Goal: Information Seeking & Learning: Learn about a topic

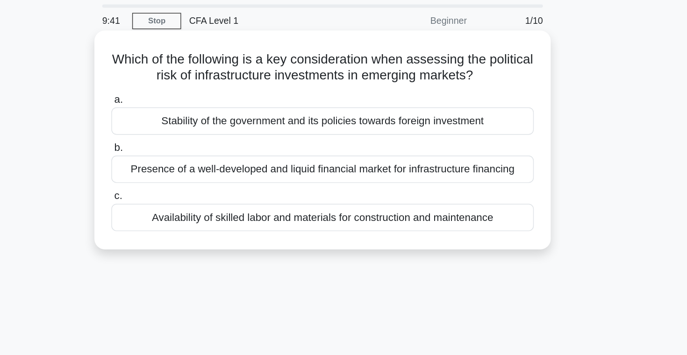
click at [394, 117] on div "Stability of the government and its policies towards foreign investment" at bounding box center [343, 118] width 303 height 20
click at [192, 105] on input "a. Stability of the government and its policies towards foreign investment" at bounding box center [192, 102] width 0 height 6
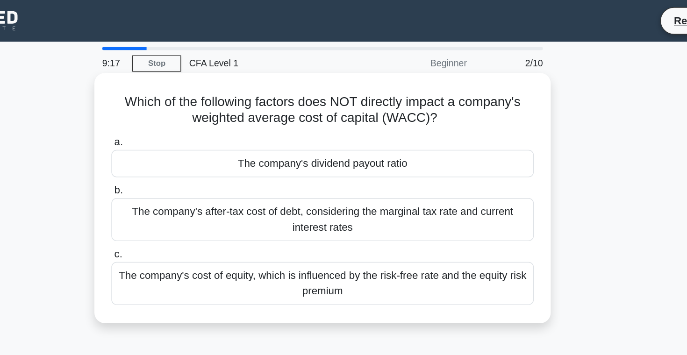
click at [366, 160] on div "The company's after-tax cost of debt, considering the marginal tax rate and cur…" at bounding box center [343, 157] width 303 height 31
click at [192, 140] on input "b. The company's after-tax cost of debt, considering the marginal tax rate and …" at bounding box center [192, 137] width 0 height 6
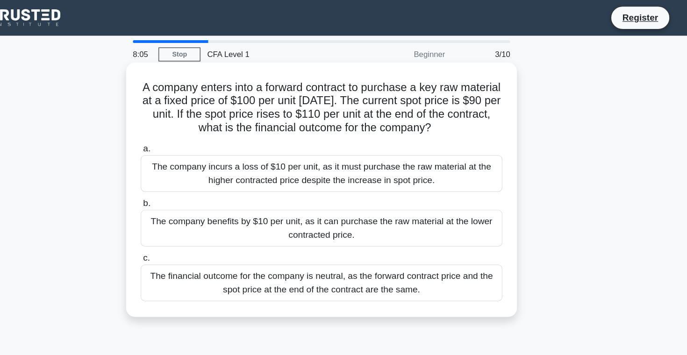
click at [432, 146] on div "The company incurs a loss of $10 per unit, as it must purchase the raw material…" at bounding box center [343, 145] width 303 height 31
click at [192, 128] on input "a. The company incurs a loss of $10 per unit, as it must purchase the raw mater…" at bounding box center [192, 125] width 0 height 6
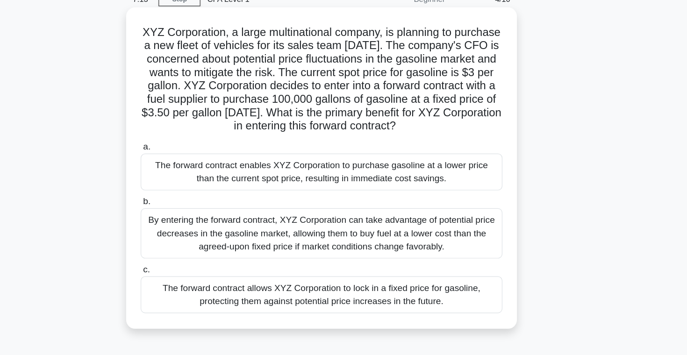
click at [403, 298] on div "The forward contract allows XYZ Corporation to lock in a fixed price for gasoli…" at bounding box center [343, 293] width 303 height 31
click at [192, 275] on input "c. The forward contract allows XYZ Corporation to lock in a fixed price for gas…" at bounding box center [192, 272] width 0 height 6
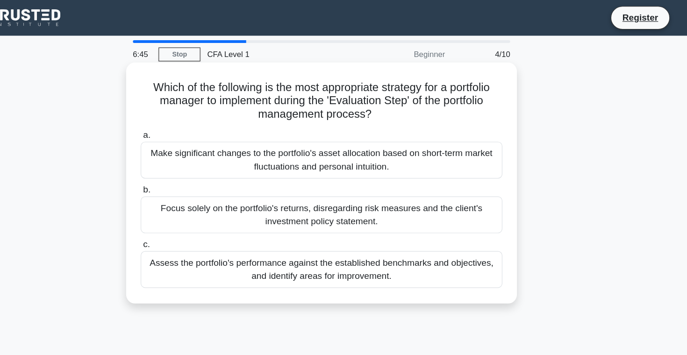
click at [389, 230] on div "Assess the portfolio's performance against the established benchmarks and objec…" at bounding box center [343, 225] width 303 height 31
click at [192, 208] on input "c. Assess the portfolio's performance against the established benchmarks and ob…" at bounding box center [192, 205] width 0 height 6
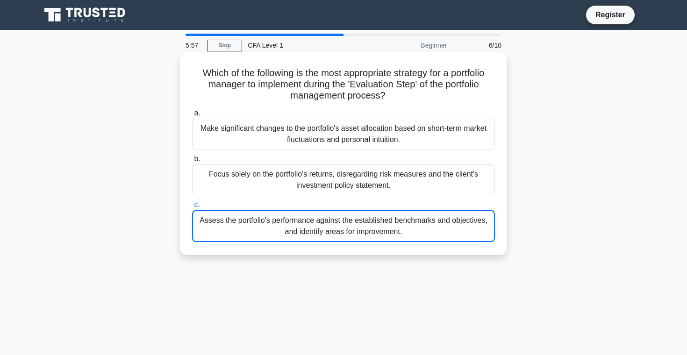
click at [237, 224] on div "Assess the portfolio's performance against the established benchmarks and objec…" at bounding box center [343, 226] width 303 height 32
click at [192, 208] on input "c. Assess the portfolio's performance against the established benchmarks and ob…" at bounding box center [192, 205] width 0 height 6
click at [247, 220] on div "Assess the portfolio's performance against the established benchmarks and objec…" at bounding box center [343, 226] width 303 height 32
click at [192, 208] on input "c. Assess the portfolio's performance against the established benchmarks and ob…" at bounding box center [192, 205] width 0 height 6
click at [247, 220] on div "Assess the portfolio's performance against the established benchmarks and objec…" at bounding box center [343, 226] width 303 height 32
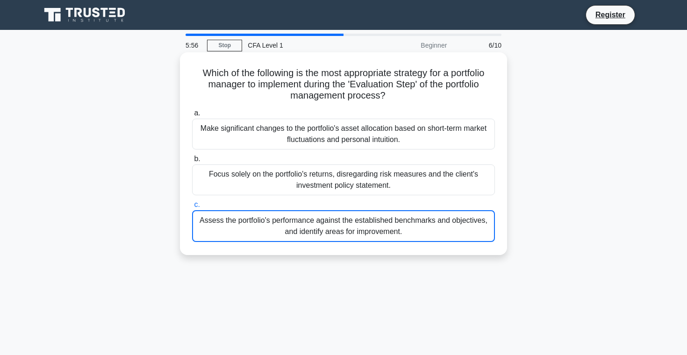
click at [192, 208] on input "c. Assess the portfolio's performance against the established benchmarks and ob…" at bounding box center [192, 205] width 0 height 6
click at [247, 220] on div "Assess the portfolio's performance against the established benchmarks and objec…" at bounding box center [343, 226] width 303 height 32
click at [192, 208] on input "c. Assess the portfolio's performance against the established benchmarks and ob…" at bounding box center [192, 205] width 0 height 6
click at [247, 220] on div "Assess the portfolio's performance against the established benchmarks and objec…" at bounding box center [343, 226] width 303 height 32
click at [192, 208] on input "c. Assess the portfolio's performance against the established benchmarks and ob…" at bounding box center [192, 205] width 0 height 6
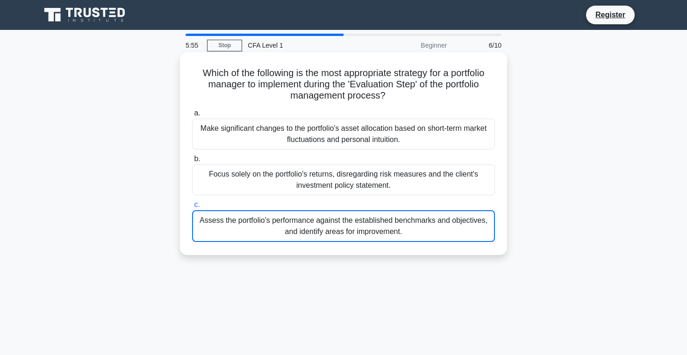
click at [247, 220] on div "Assess the portfolio's performance against the established benchmarks and objec…" at bounding box center [343, 226] width 303 height 32
click at [192, 208] on input "c. Assess the portfolio's performance against the established benchmarks and ob…" at bounding box center [192, 205] width 0 height 6
click at [217, 176] on div "Focus solely on the portfolio's returns, disregarding risk measures and the cli…" at bounding box center [343, 180] width 303 height 31
click at [192, 162] on input "b. Focus solely on the portfolio's returns, disregarding risk measures and the …" at bounding box center [192, 159] width 0 height 6
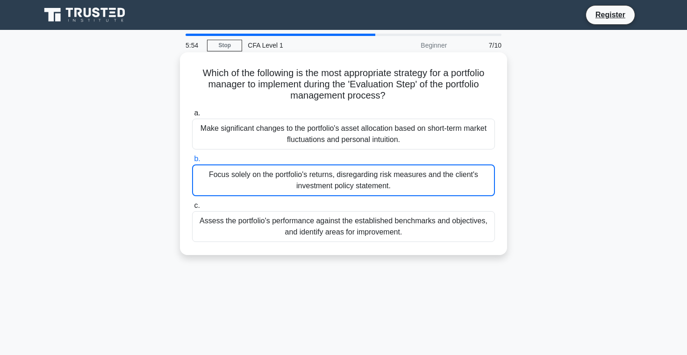
click at [228, 219] on div "Assess the portfolio's performance against the established benchmarks and objec…" at bounding box center [343, 226] width 303 height 31
click at [192, 209] on input "c. Assess the portfolio's performance against the established benchmarks and ob…" at bounding box center [192, 206] width 0 height 6
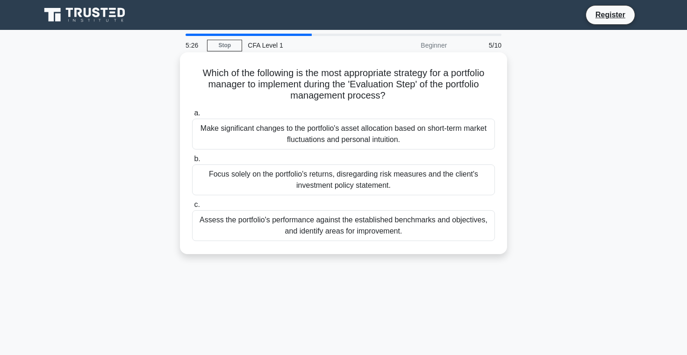
click at [261, 223] on div "Assess the portfolio's performance against the established benchmarks and objec…" at bounding box center [343, 225] width 303 height 31
click at [192, 208] on input "c. Assess the portfolio's performance against the established benchmarks and ob…" at bounding box center [192, 205] width 0 height 6
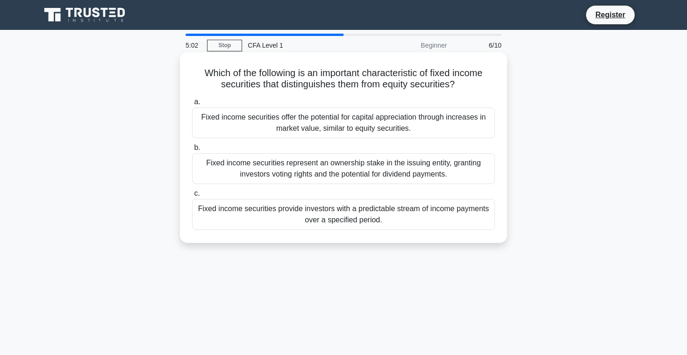
click at [280, 170] on div "Fixed income securities represent an ownership stake in the issuing entity, gra…" at bounding box center [343, 168] width 303 height 31
click at [192, 151] on input "b. Fixed income securities represent an ownership stake in the issuing entity, …" at bounding box center [192, 148] width 0 height 6
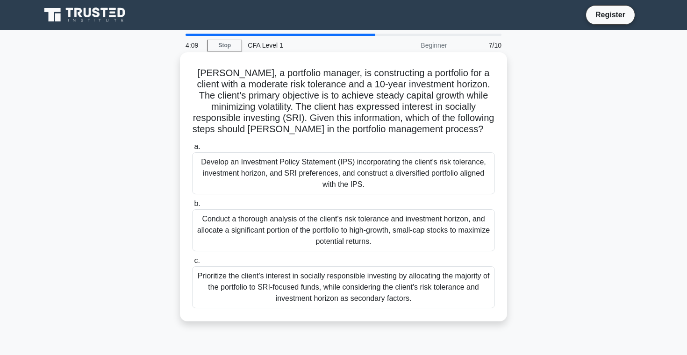
click at [287, 178] on div "Develop an Investment Policy Statement (IPS) incorporating the client's risk to…" at bounding box center [343, 173] width 303 height 42
click at [192, 150] on input "a. Develop an Investment Policy Statement (IPS) incorporating the client's risk…" at bounding box center [192, 147] width 0 height 6
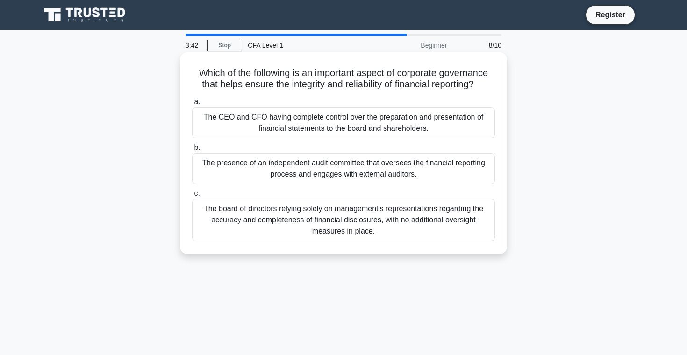
click at [318, 179] on div "The presence of an independent audit committee that oversees the financial repo…" at bounding box center [343, 168] width 303 height 31
click at [192, 151] on input "b. The presence of an independent audit committee that oversees the financial r…" at bounding box center [192, 148] width 0 height 6
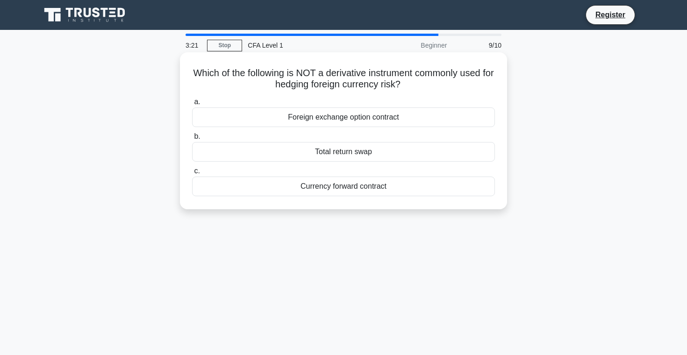
click at [335, 152] on div "Total return swap" at bounding box center [343, 152] width 303 height 20
click at [192, 140] on input "b. Total return swap" at bounding box center [192, 137] width 0 height 6
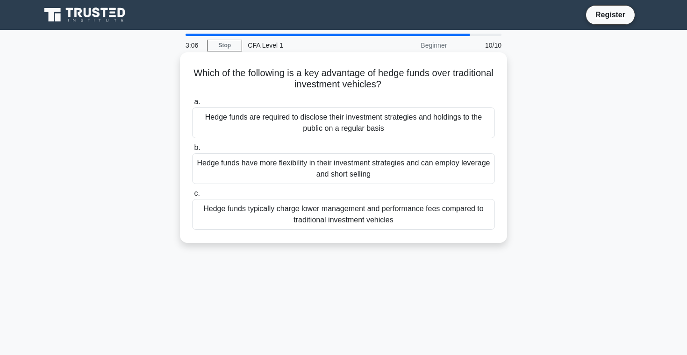
click at [236, 210] on div "Hedge funds typically charge lower management and performance fees compared to …" at bounding box center [343, 214] width 303 height 31
click at [192, 197] on input "c. Hedge funds typically charge lower management and performance fees compared …" at bounding box center [192, 194] width 0 height 6
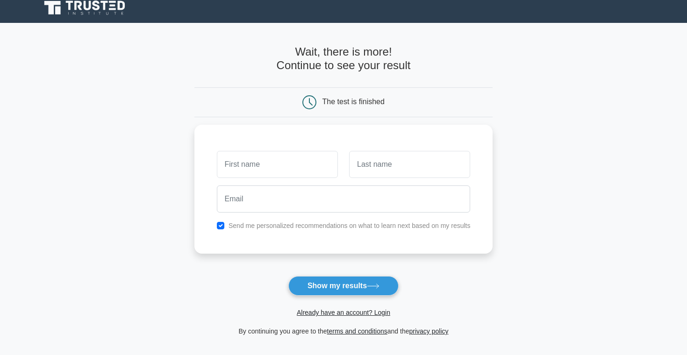
scroll to position [8, 0]
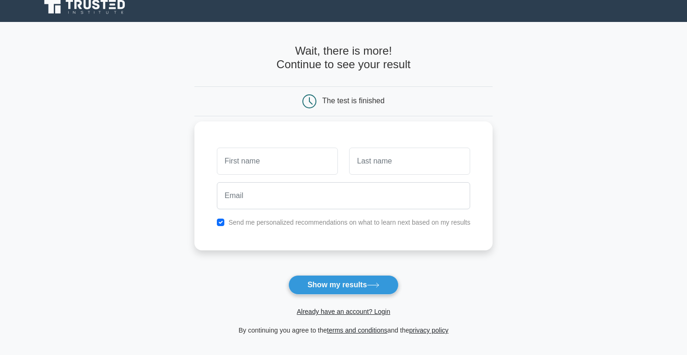
click at [247, 153] on input "text" at bounding box center [277, 161] width 121 height 27
type input "Gohar"
click at [366, 160] on input "text" at bounding box center [409, 161] width 121 height 27
type input "Mkrtumyan"
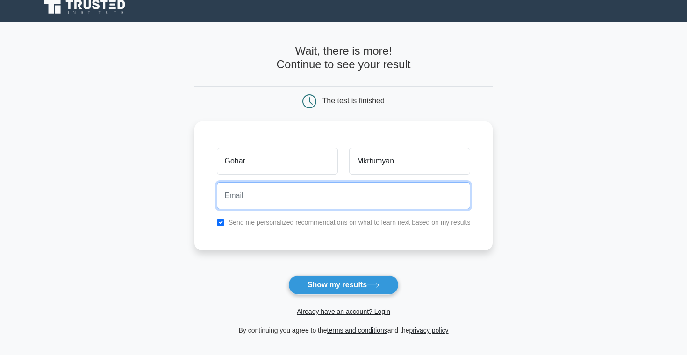
click at [402, 197] on input "email" at bounding box center [344, 195] width 254 height 27
type input "mkrtumyanngohar@gmail.com"
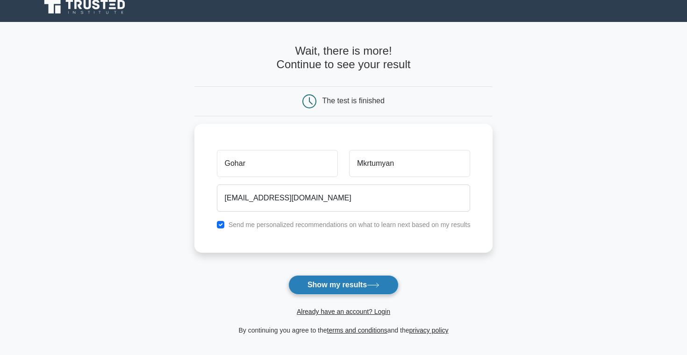
click at [337, 288] on button "Show my results" at bounding box center [343, 285] width 110 height 20
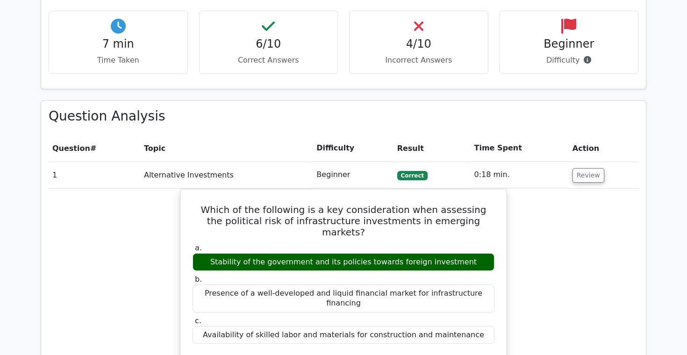
scroll to position [588, 0]
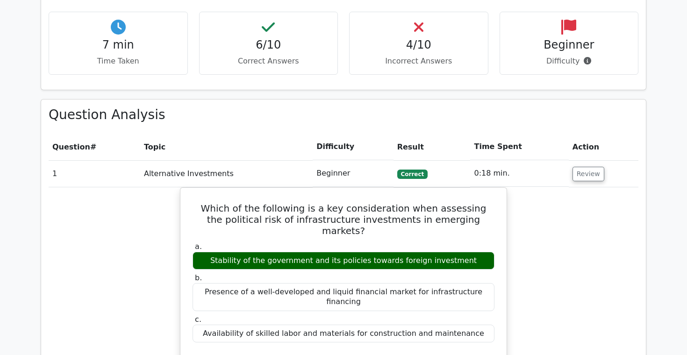
click at [402, 170] on span "Correct" at bounding box center [412, 174] width 30 height 9
click at [575, 167] on button "Review" at bounding box center [589, 174] width 32 height 14
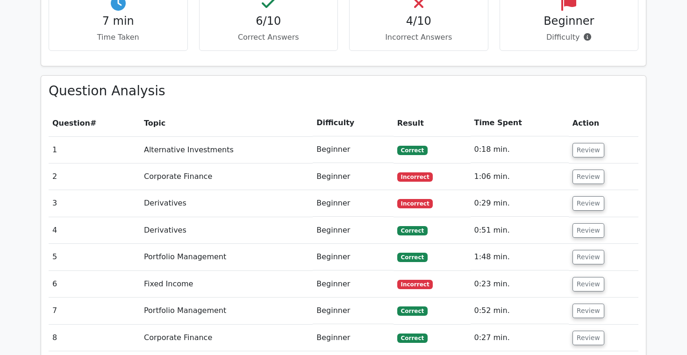
scroll to position [590, 0]
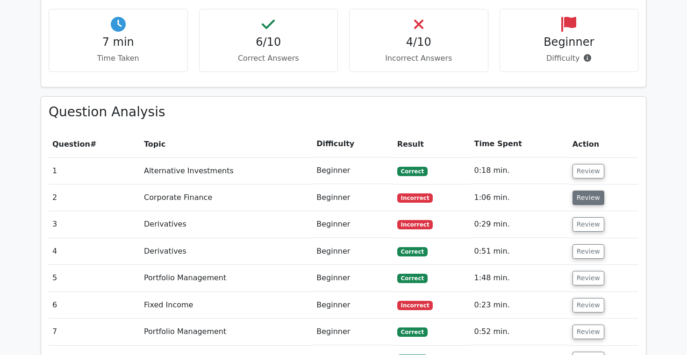
click at [588, 191] on button "Review" at bounding box center [589, 198] width 32 height 14
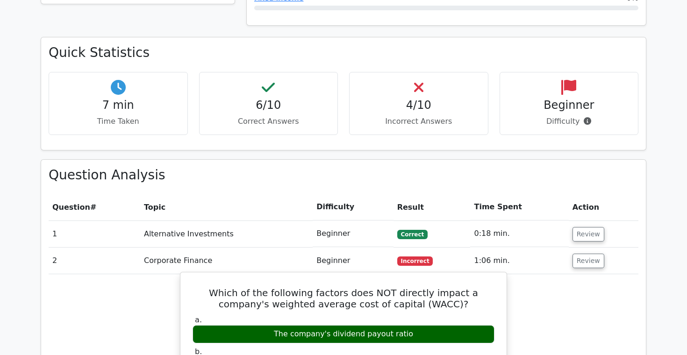
scroll to position [536, 0]
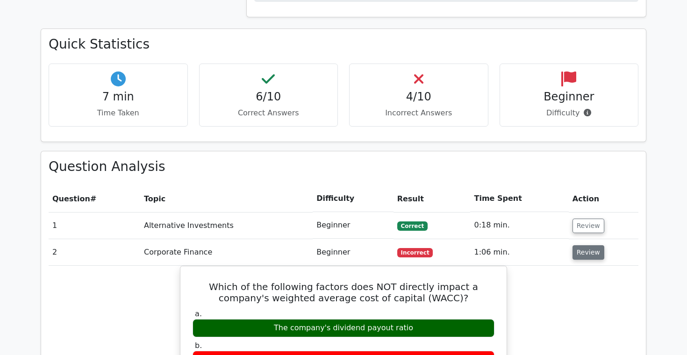
click at [580, 245] on button "Review" at bounding box center [589, 252] width 32 height 14
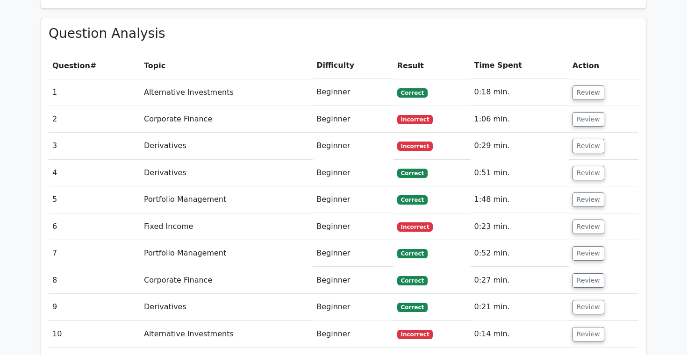
scroll to position [669, 0]
click at [584, 327] on button "Review" at bounding box center [589, 334] width 32 height 14
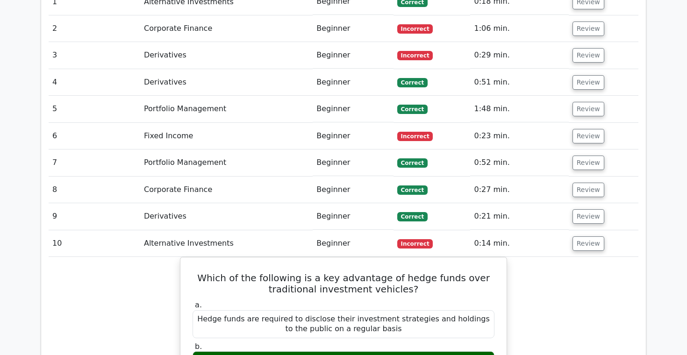
scroll to position [710, 0]
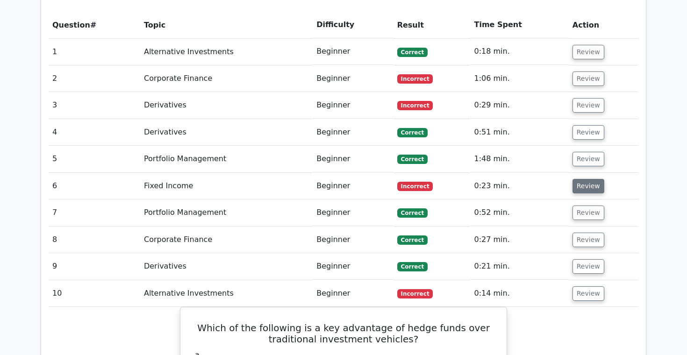
click at [582, 179] on button "Review" at bounding box center [589, 186] width 32 height 14
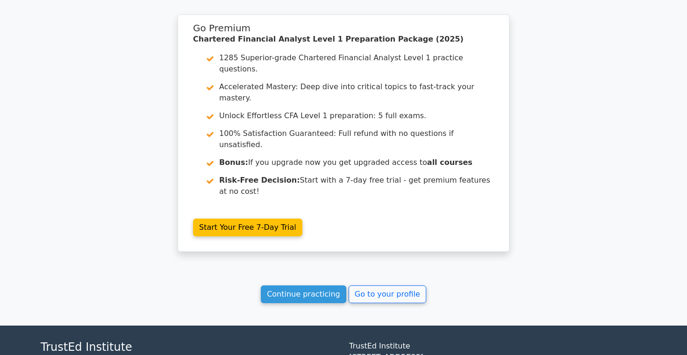
scroll to position [1817, 0]
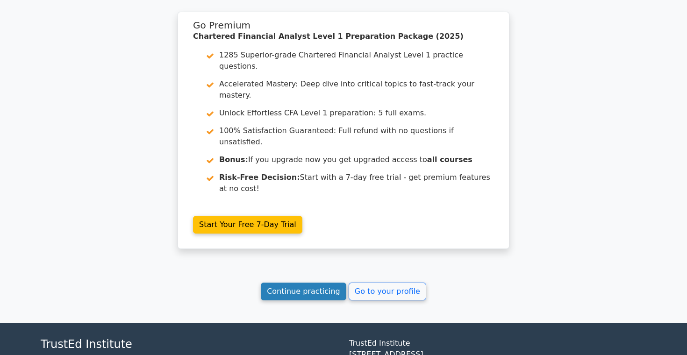
click at [331, 283] on link "Continue practicing" at bounding box center [304, 292] width 86 height 18
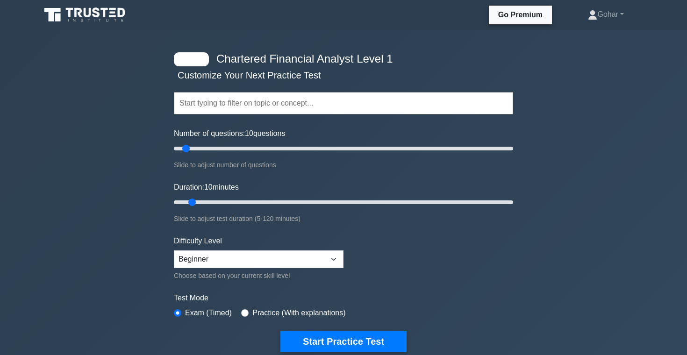
click at [227, 108] on input "text" at bounding box center [343, 103] width 339 height 22
click at [187, 205] on input "Duration: 10 minutes" at bounding box center [343, 202] width 339 height 11
click at [77, 21] on icon at bounding box center [86, 15] width 90 height 18
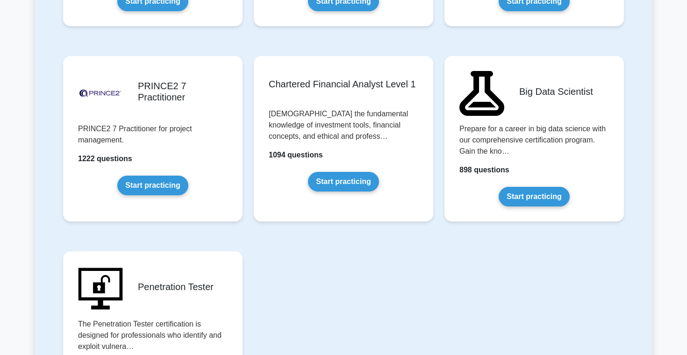
scroll to position [1977, 0]
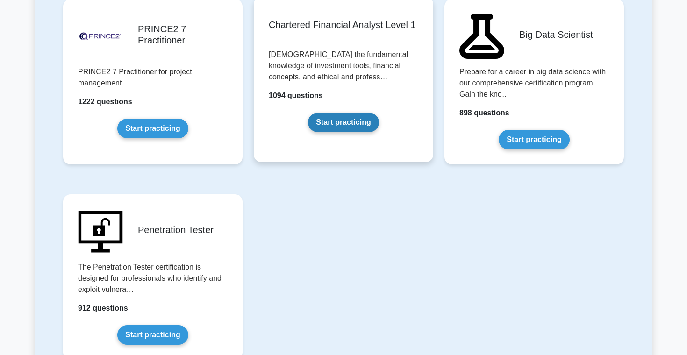
click at [334, 113] on link "Start practicing" at bounding box center [343, 123] width 71 height 20
